Goal: Task Accomplishment & Management: Manage account settings

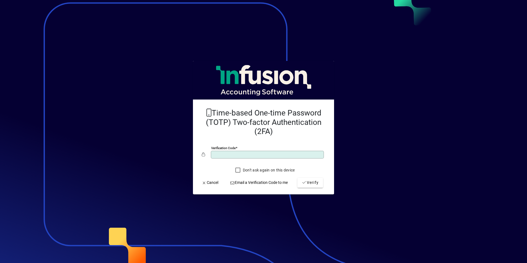
type input "******"
click at [297, 178] on button "Verify" at bounding box center [310, 183] width 26 height 10
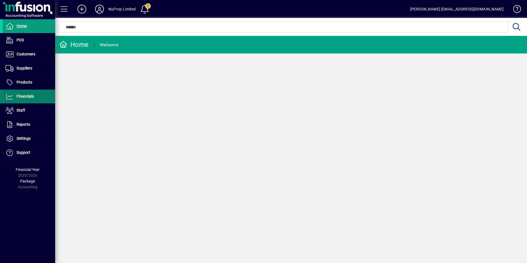
click at [25, 99] on span "Financials" at bounding box center [18, 96] width 31 height 7
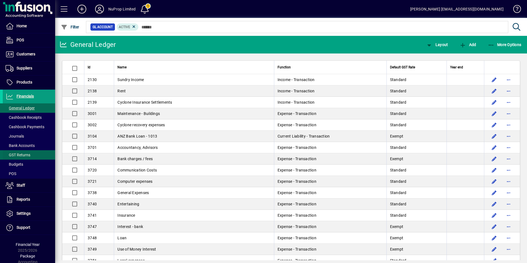
click at [18, 156] on span "GST Returns" at bounding box center [18, 155] width 25 height 4
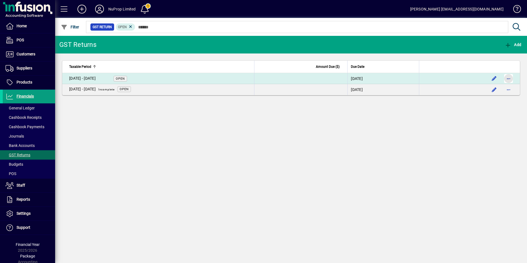
click at [512, 76] on span "button" at bounding box center [508, 78] width 13 height 13
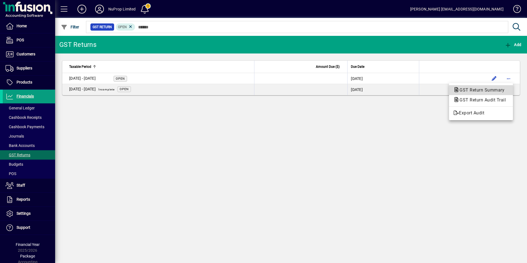
click at [490, 88] on span "GST Return Summary" at bounding box center [480, 89] width 54 height 5
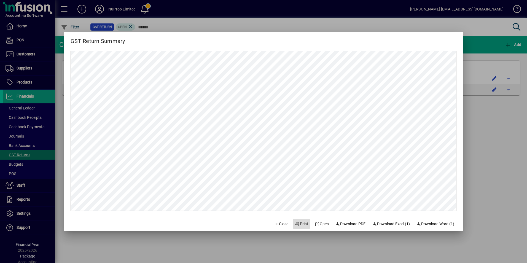
click at [300, 221] on span "Print" at bounding box center [301, 224] width 13 height 6
click at [277, 222] on span "Close" at bounding box center [281, 224] width 14 height 6
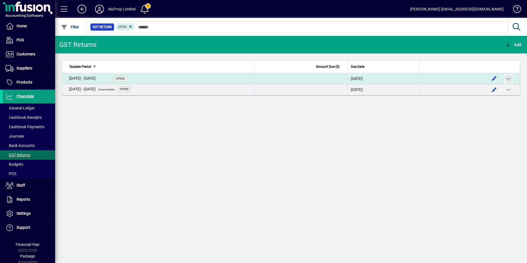
click at [506, 79] on span "button" at bounding box center [508, 78] width 13 height 13
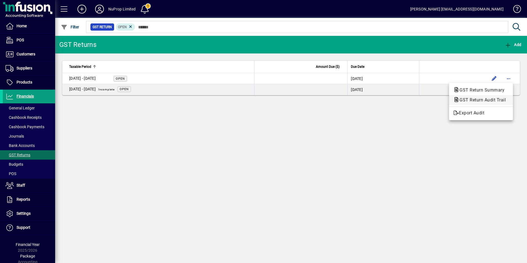
click at [487, 97] on span "GST Return Audit Trail" at bounding box center [480, 100] width 55 height 7
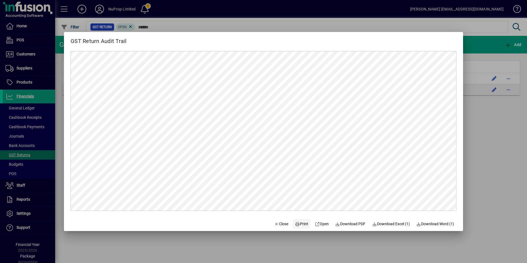
click at [296, 224] on span "Print" at bounding box center [301, 224] width 13 height 6
click at [275, 222] on span "Close" at bounding box center [281, 224] width 14 height 6
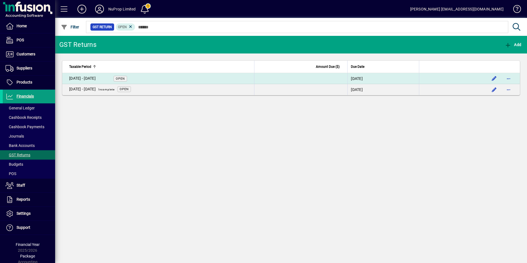
click at [154, 76] on td "[DATE] - [DATE] Open" at bounding box center [158, 78] width 192 height 11
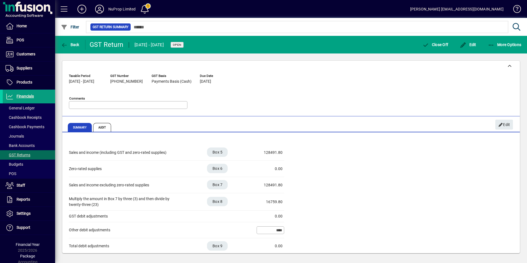
click at [159, 103] on textarea "Comments" at bounding box center [128, 105] width 117 height 4
click at [147, 102] on div "Comments" at bounding box center [128, 105] width 119 height 8
click at [141, 103] on textarea "Comments" at bounding box center [128, 105] width 117 height 4
click at [471, 46] on span "Edit" at bounding box center [468, 44] width 17 height 4
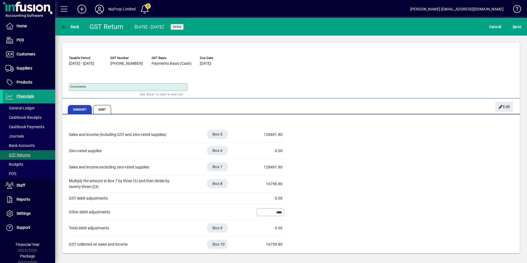
click at [95, 88] on textarea "Comments" at bounding box center [128, 87] width 117 height 4
type textarea "**********"
drag, startPoint x: 517, startPoint y: 28, endPoint x: 513, endPoint y: 28, distance: 4.4
click at [517, 28] on span "S ave" at bounding box center [517, 26] width 9 height 9
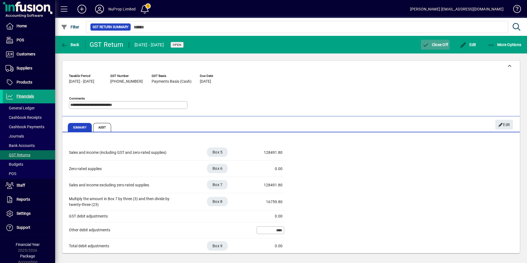
click at [443, 41] on span "button" at bounding box center [435, 44] width 29 height 13
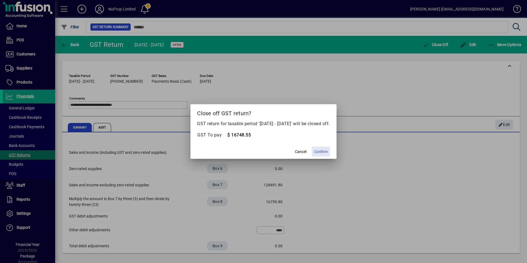
click at [328, 149] on span "Confirm" at bounding box center [321, 152] width 14 height 6
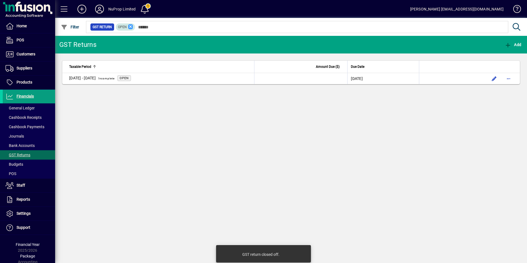
click at [131, 26] on icon at bounding box center [130, 26] width 5 height 5
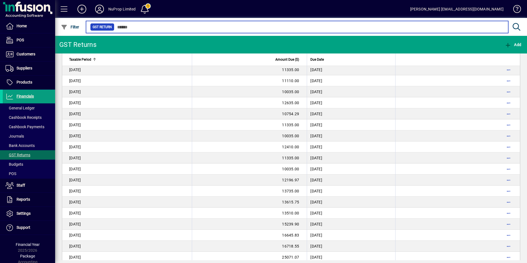
scroll to position [938, 0]
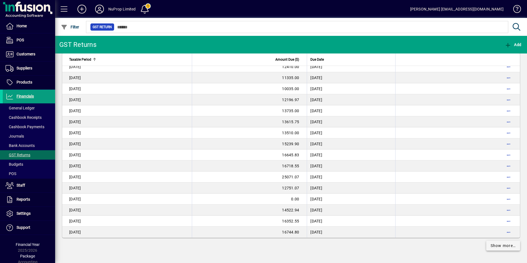
click at [495, 245] on span "Show more…" at bounding box center [503, 246] width 25 height 6
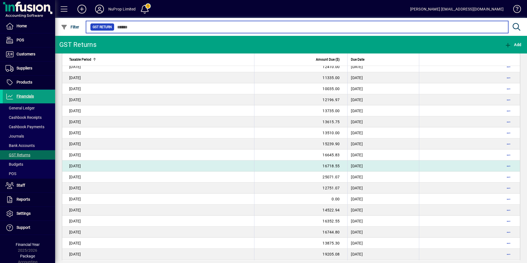
scroll to position [1022, 0]
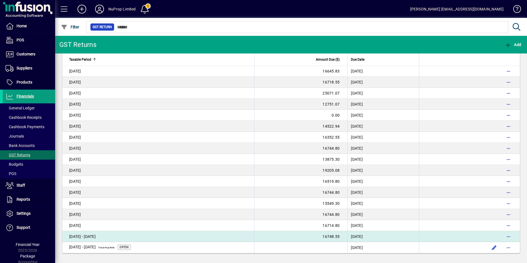
click at [122, 234] on div "[DATE] - [DATE]" at bounding box center [98, 237] width 58 height 6
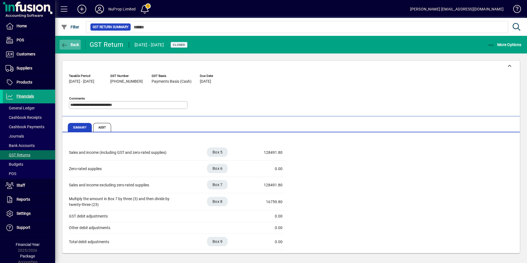
click at [68, 43] on icon "button" at bounding box center [64, 45] width 7 height 6
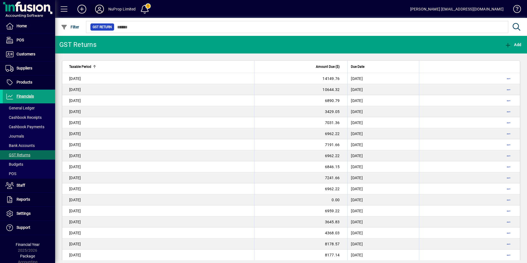
click at [102, 10] on icon at bounding box center [99, 9] width 11 height 9
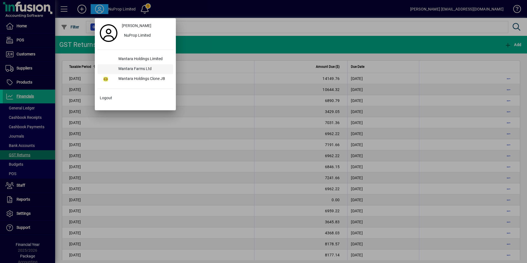
click at [138, 67] on div "Wantara Farms Ltd" at bounding box center [143, 69] width 59 height 10
